Goal: Information Seeking & Learning: Learn about a topic

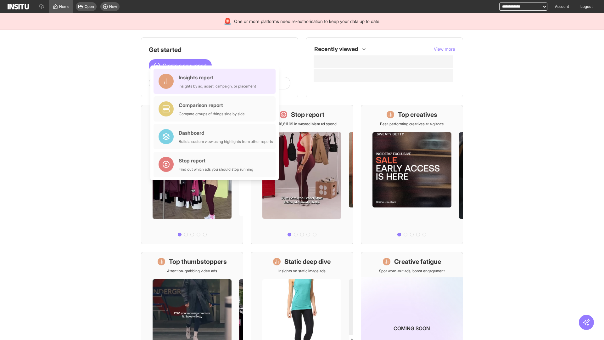
click at [216, 81] on div "Insights report Insights by ad, adset, campaign, or placement" at bounding box center [217, 81] width 77 height 15
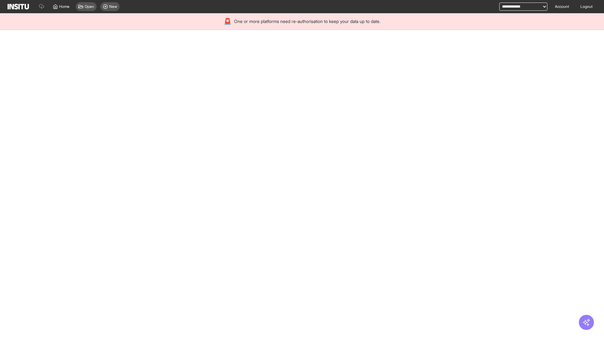
select select "**"
